Goal: Navigation & Orientation: Find specific page/section

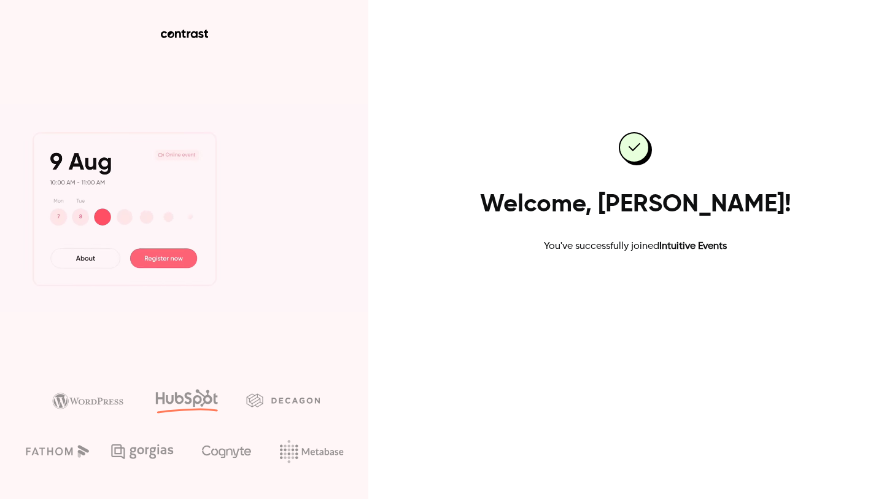
click at [639, 297] on link "Go to dashboard" at bounding box center [635, 292] width 104 height 29
